Goal: Information Seeking & Learning: Learn about a topic

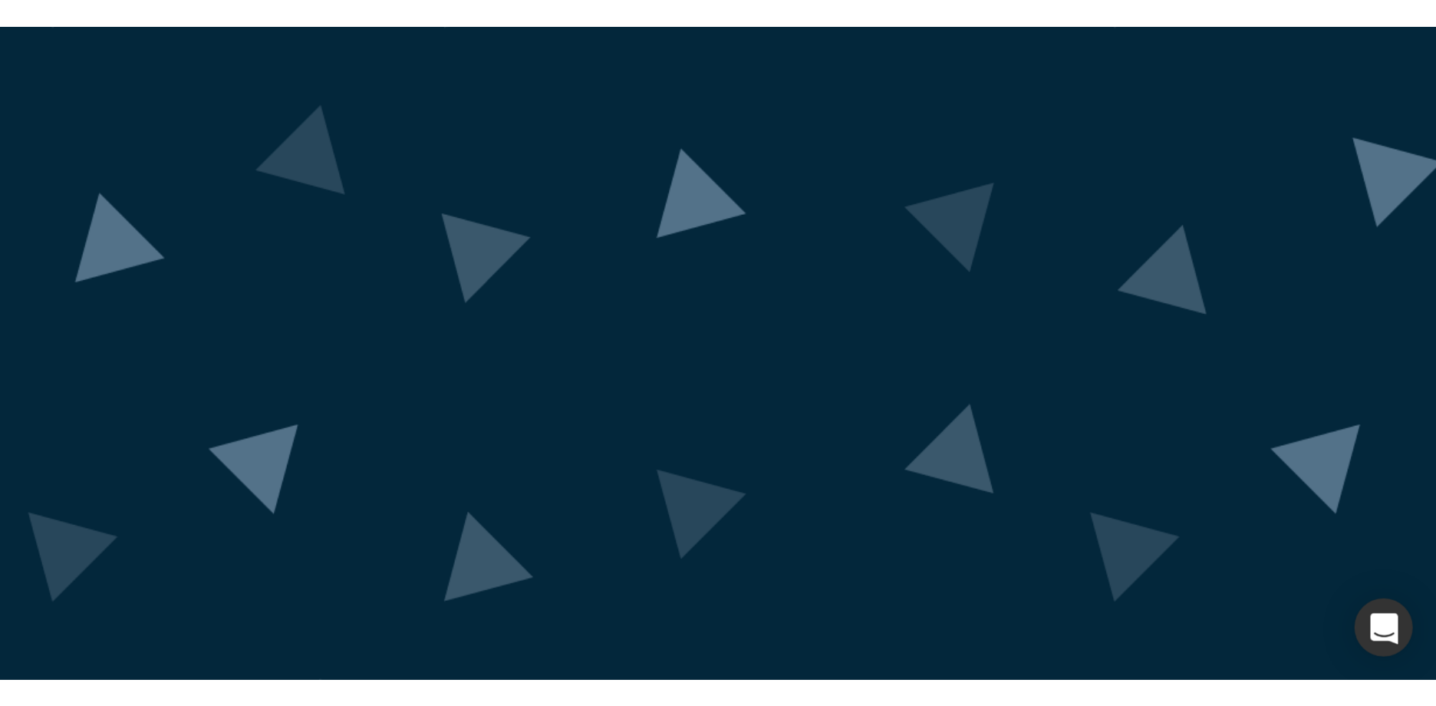
scroll to position [68, 0]
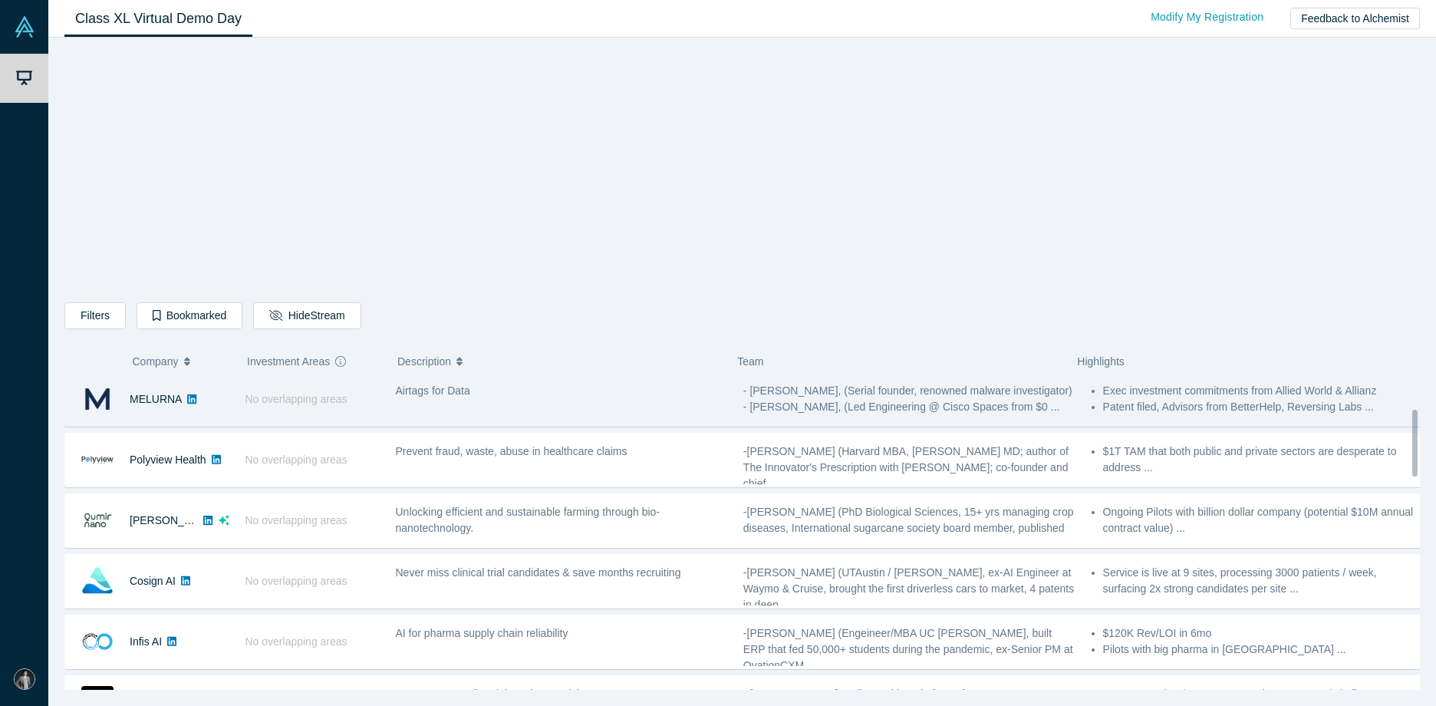
scroll to position [153, 0]
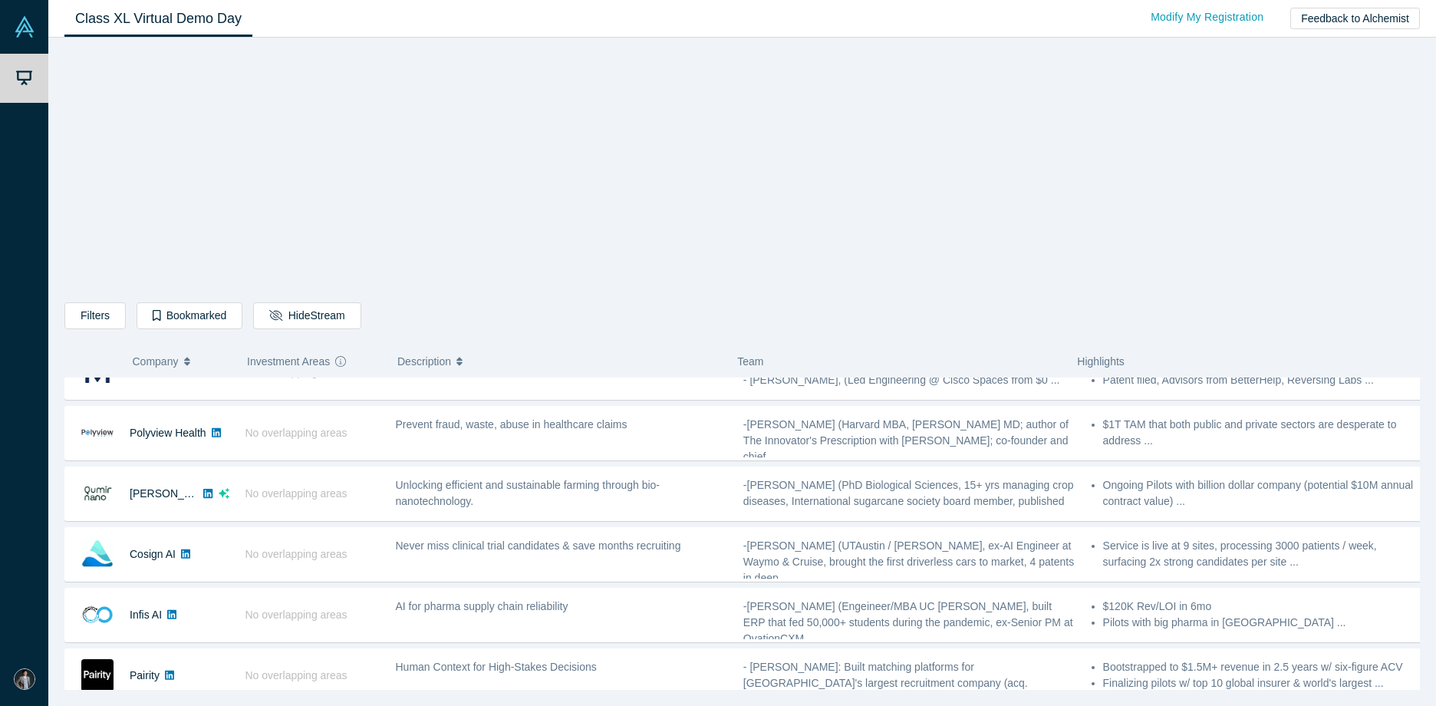
drag, startPoint x: 386, startPoint y: 508, endPoint x: 277, endPoint y: 183, distance: 342.3
click at [277, 183] on div "Filters AI Artificial Intelligence B2B SaaS AI (Artificial Intelligence) Data A…" at bounding box center [742, 368] width 1356 height 641
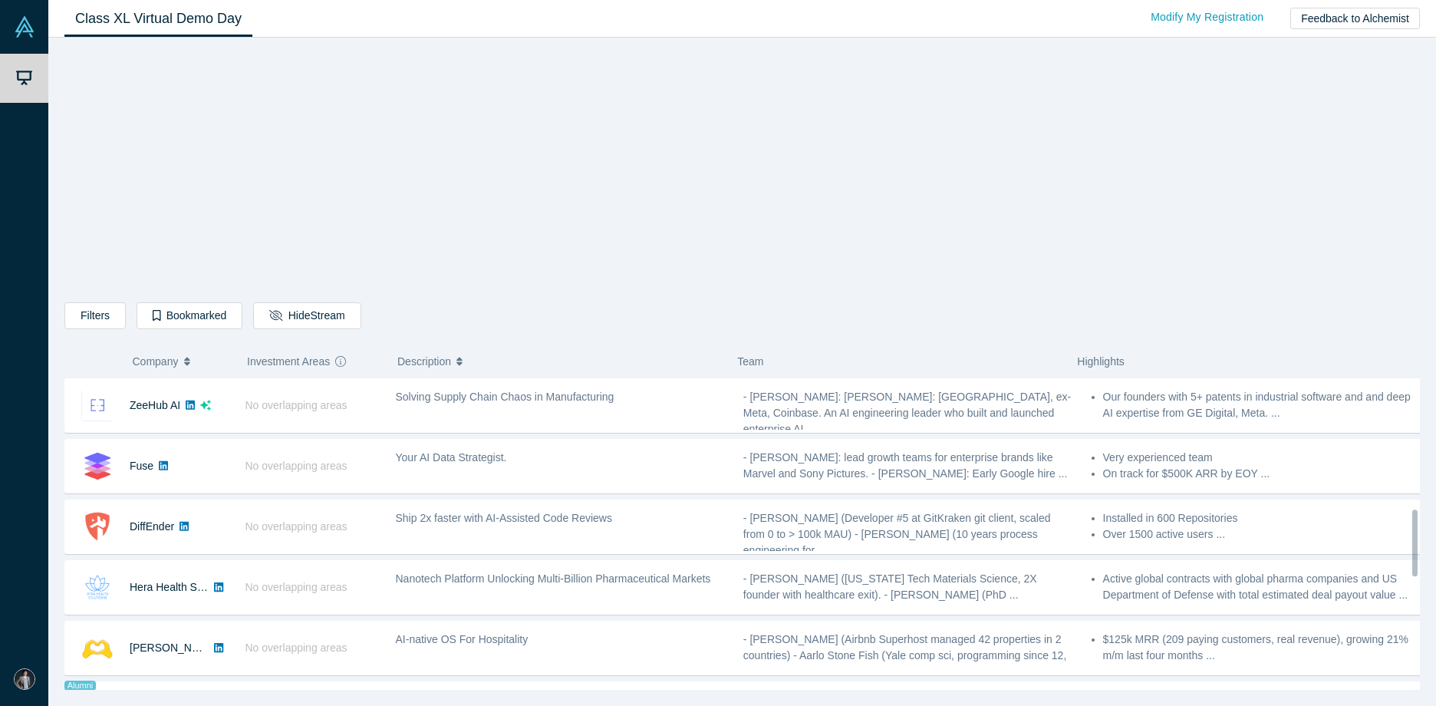
scroll to position [682, 0]
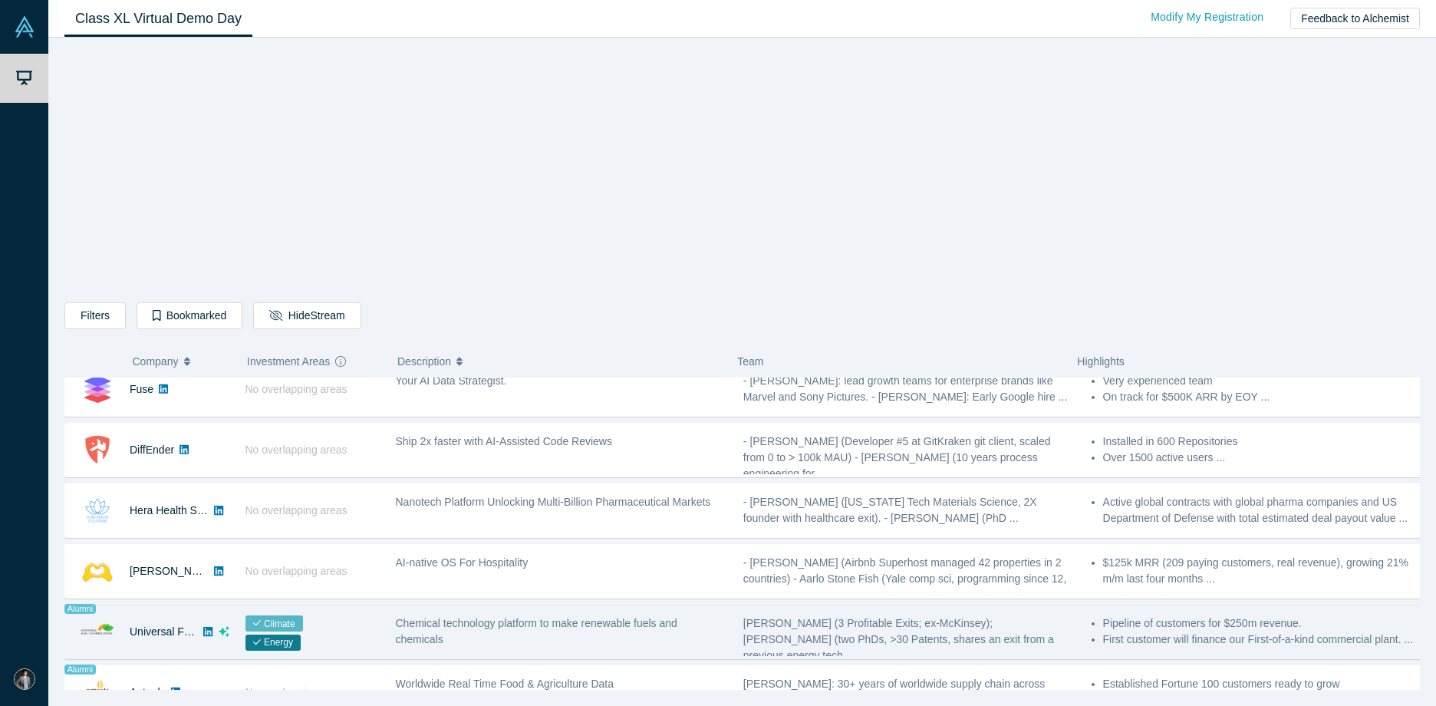
click at [429, 429] on div "Chemical technology platform to make renewable fuels and chemicals" at bounding box center [561, 631] width 331 height 32
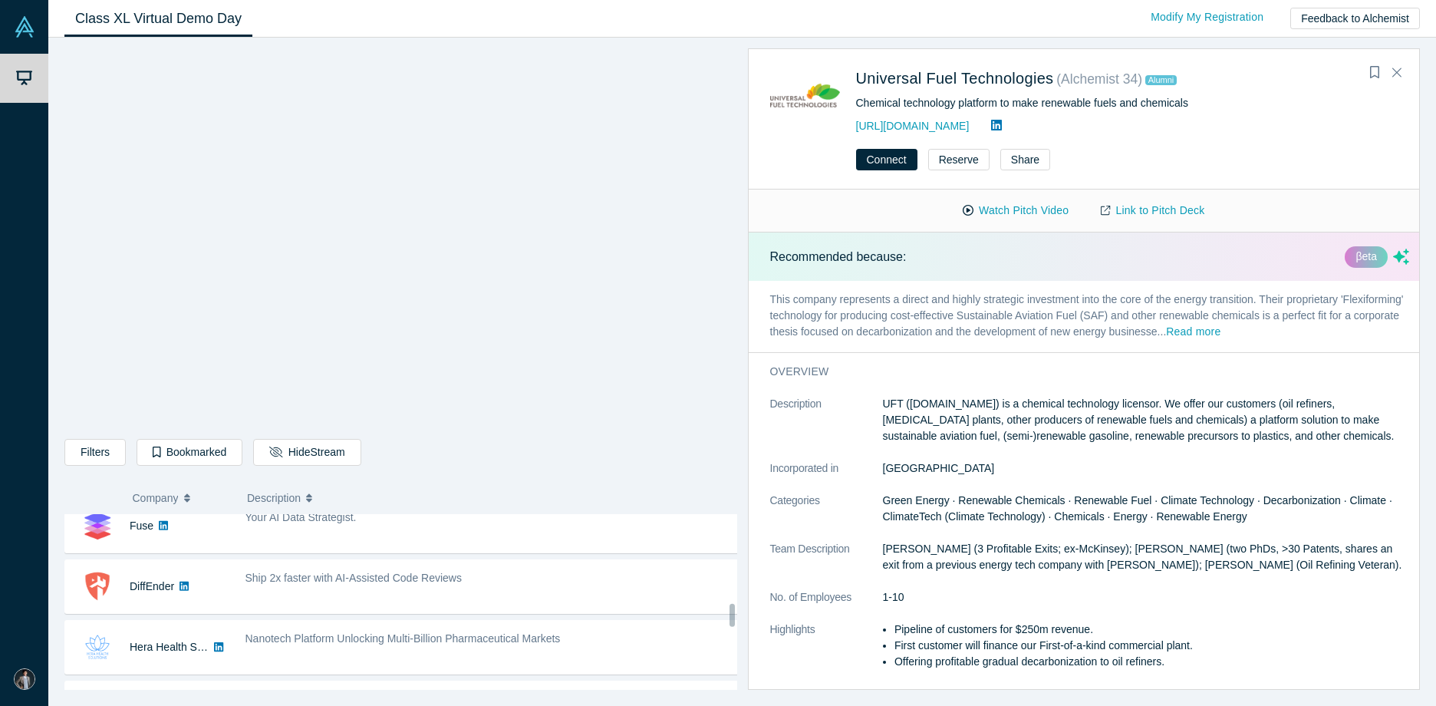
scroll to position [787, 0]
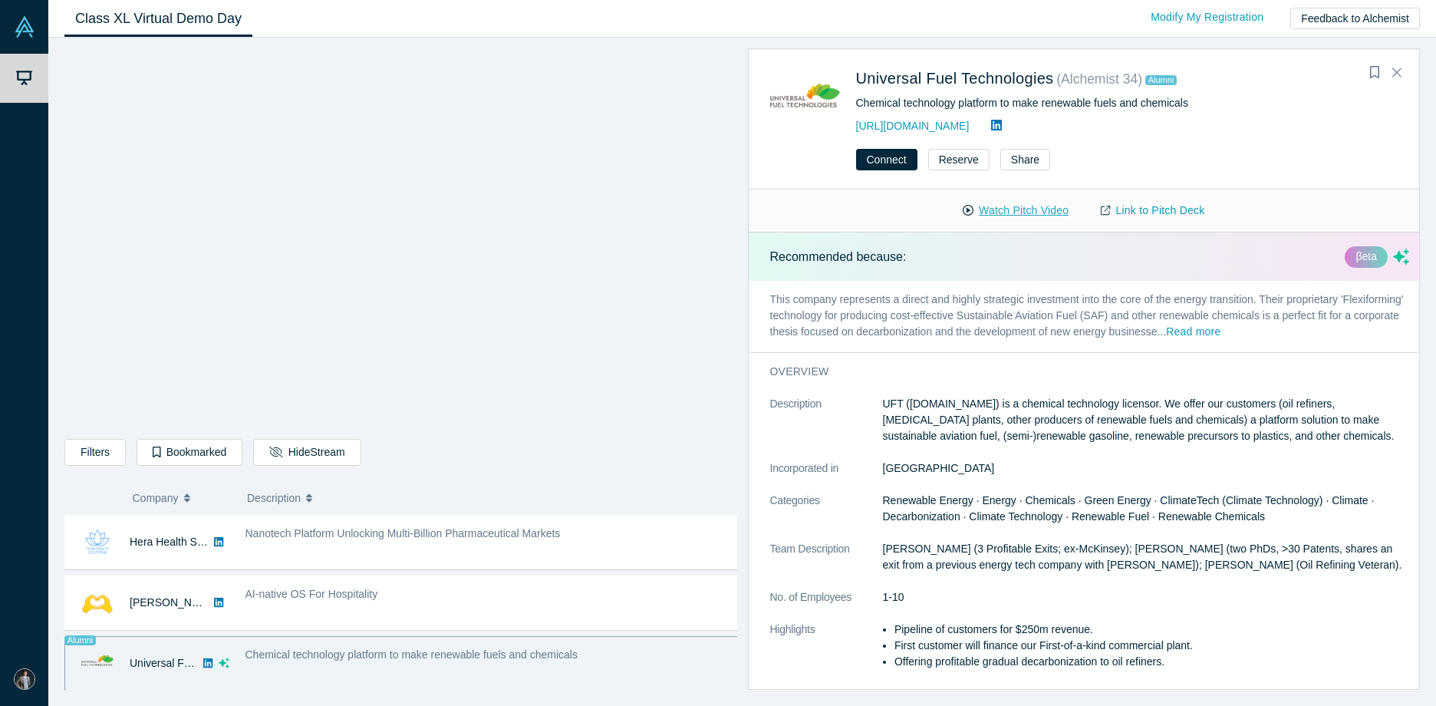
click at [944, 209] on button "Watch Pitch Video" at bounding box center [1016, 210] width 138 height 27
click at [628, 429] on div "Filters AI Artificial Intelligence B2B SaaS AI (Artificial Intelligence) Data A…" at bounding box center [400, 455] width 673 height 32
click at [606, 429] on div "Filters AI Artificial Intelligence B2B SaaS AI (Artificial Intelligence) Data A…" at bounding box center [400, 368] width 673 height 641
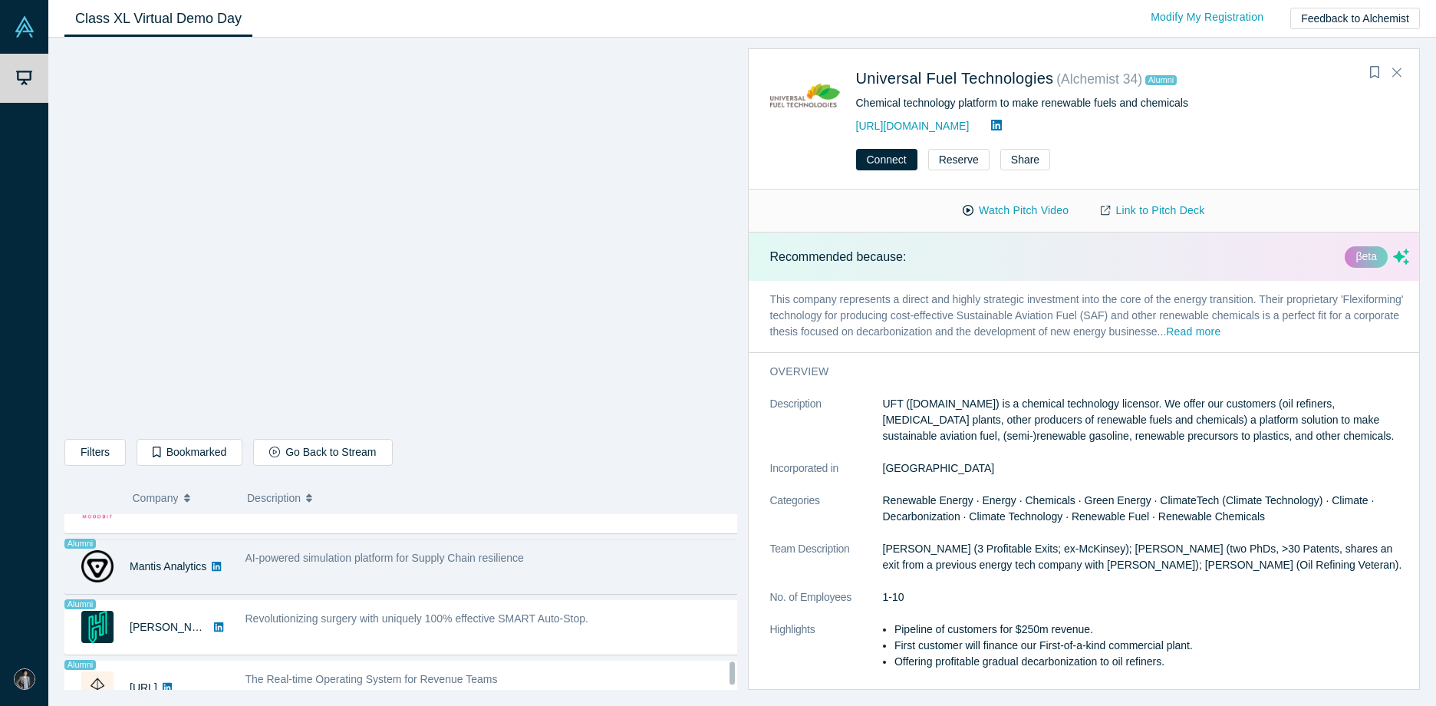
scroll to position [1279, 0]
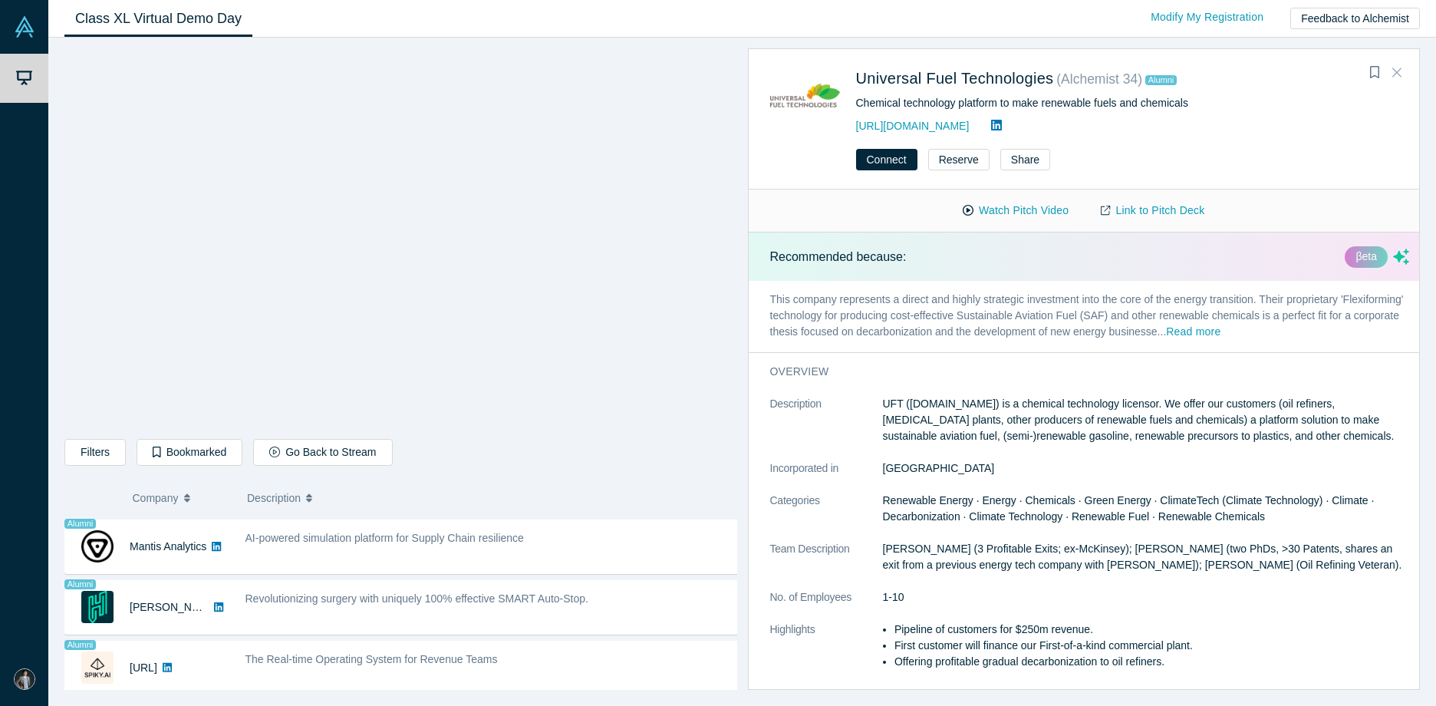
click at [944, 71] on icon "Close" at bounding box center [1396, 72] width 9 height 14
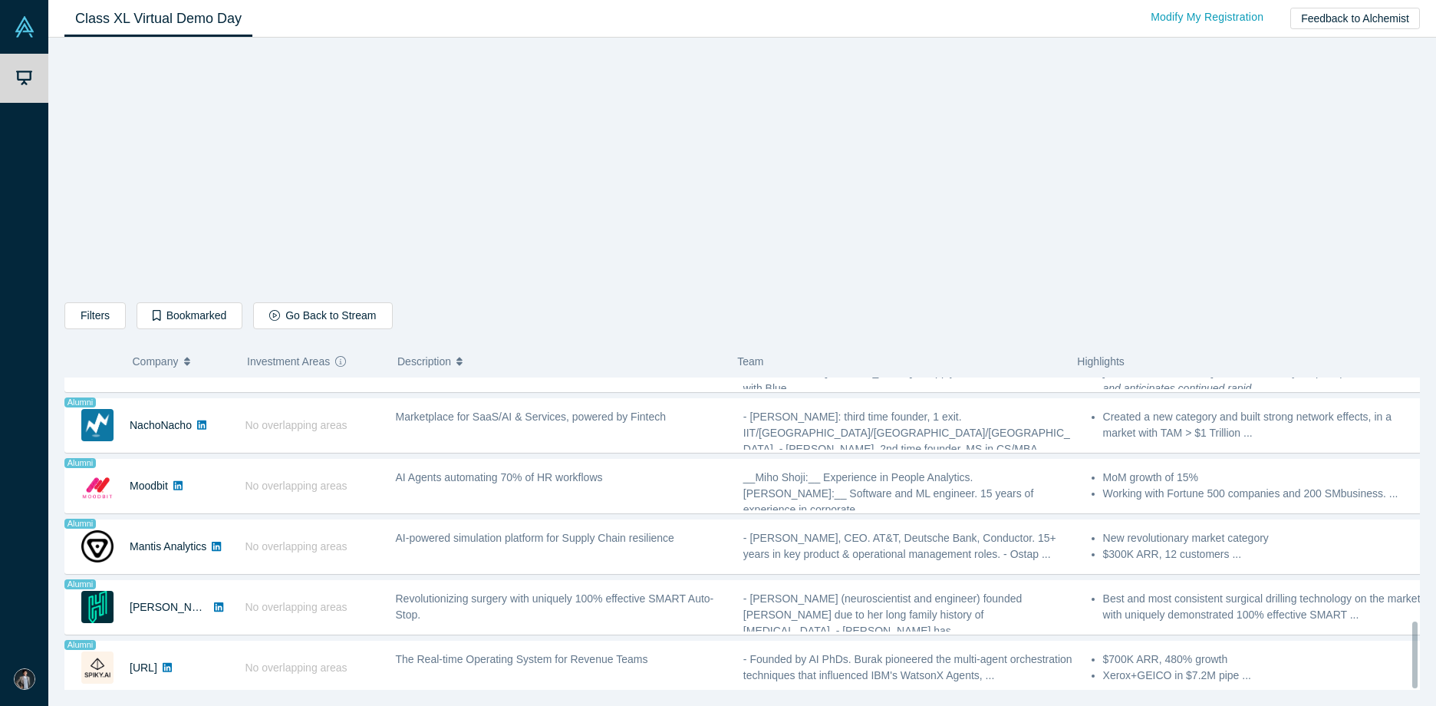
scroll to position [1142, 0]
